Goal: Task Accomplishment & Management: Use online tool/utility

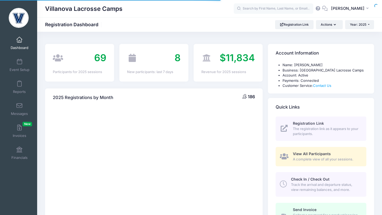
select select
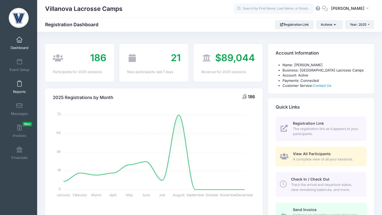
click at [19, 85] on span at bounding box center [19, 84] width 0 height 6
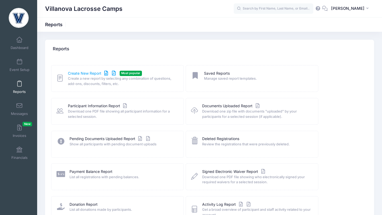
click at [73, 73] on link "Create New Report" at bounding box center [92, 74] width 49 height 6
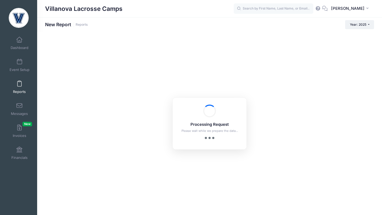
checkbox input "true"
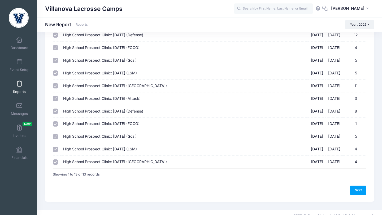
scroll to position [81, 0]
